Goal: Information Seeking & Learning: Learn about a topic

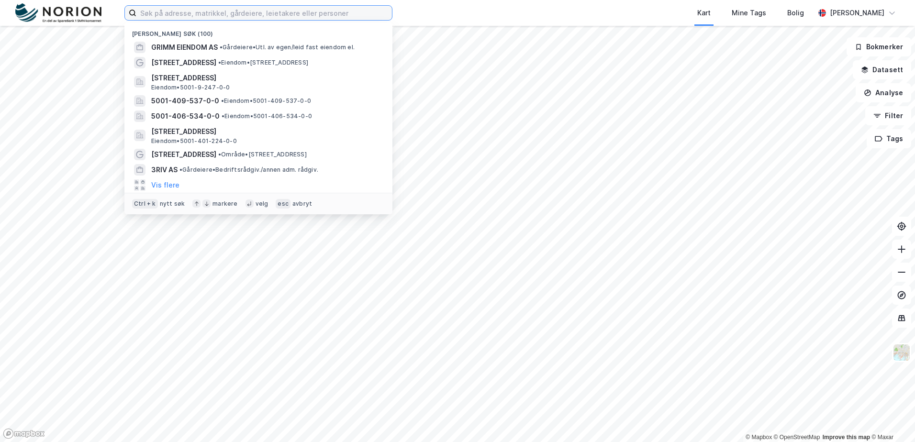
click at [209, 15] on input at bounding box center [264, 13] width 256 height 14
paste input "170/62"
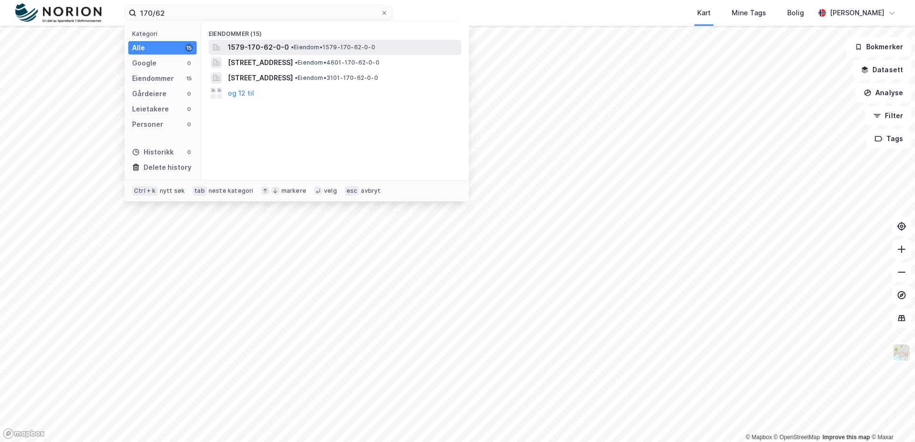
click at [244, 48] on span "1579-170-62-0-0" at bounding box center [258, 47] width 61 height 11
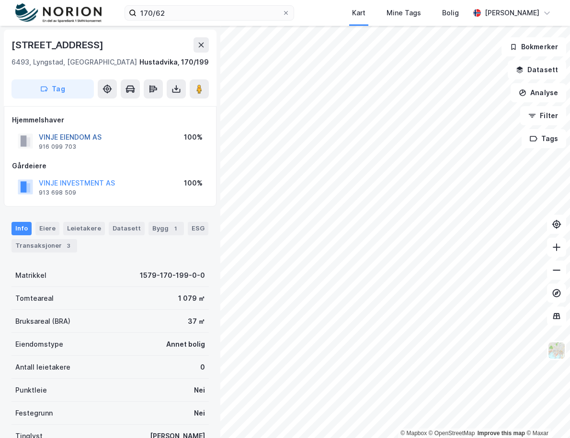
click at [0, 0] on button "VINJE EIENDOM AS" at bounding box center [0, 0] width 0 height 0
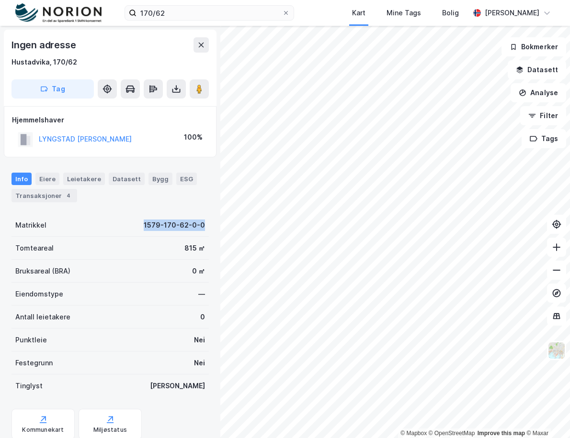
drag, startPoint x: 206, startPoint y: 227, endPoint x: 125, endPoint y: 232, distance: 81.0
click at [125, 232] on div "Ingen adresse Hustadvika, 170/62 Tag Hjemmelshaver LYNGSTAD [PERSON_NAME] 100% …" at bounding box center [110, 232] width 220 height 413
copy div "1579-170-62-0-0"
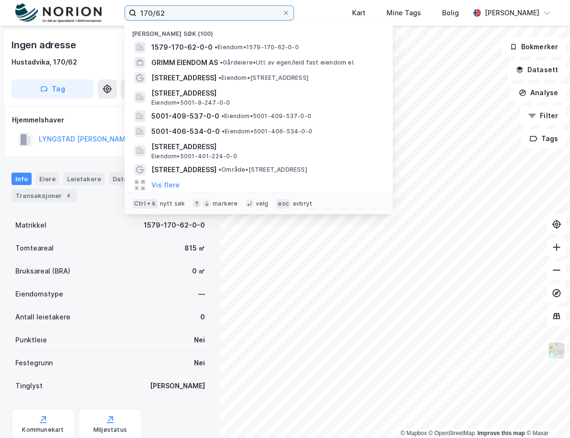
drag, startPoint x: 195, startPoint y: 10, endPoint x: 99, endPoint y: 17, distance: 96.5
click at [99, 17] on div "170/62 Nylige søk [PHONE_NUMBER] • Eiendom • 1579-170-62-0-0 GRIMM EIENDOM AS •…" at bounding box center [285, 13] width 570 height 26
paste input "579-170-62-0-0"
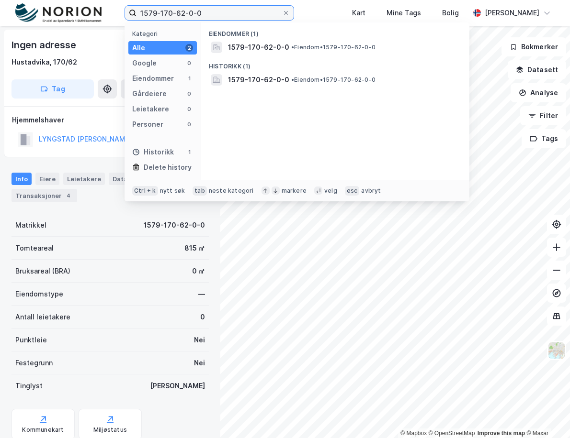
click at [184, 12] on input "1579-170-62-0-0" at bounding box center [209, 13] width 146 height 14
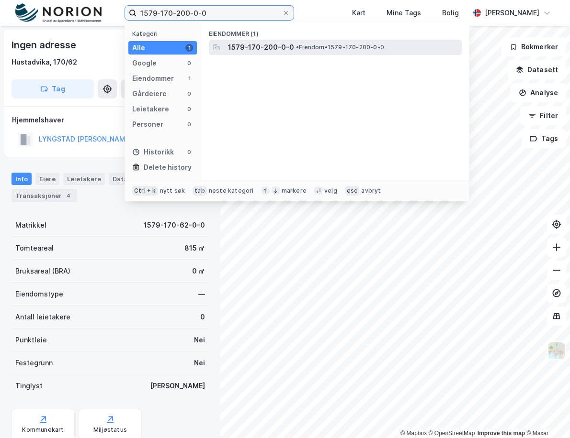
type input "1579-170-200-0-0"
click at [258, 49] on span "1579-170-200-0-0" at bounding box center [261, 47] width 66 height 11
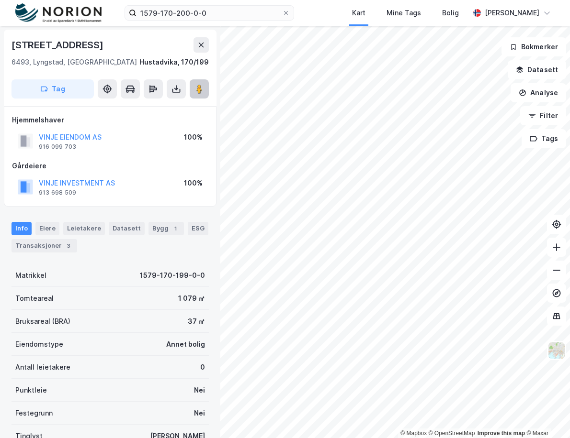
click at [193, 89] on button at bounding box center [199, 88] width 19 height 19
